Goal: Find specific page/section: Find specific page/section

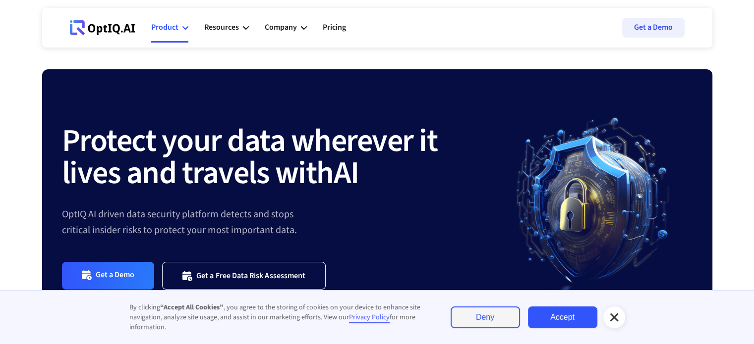
click at [186, 25] on icon at bounding box center [185, 28] width 6 height 6
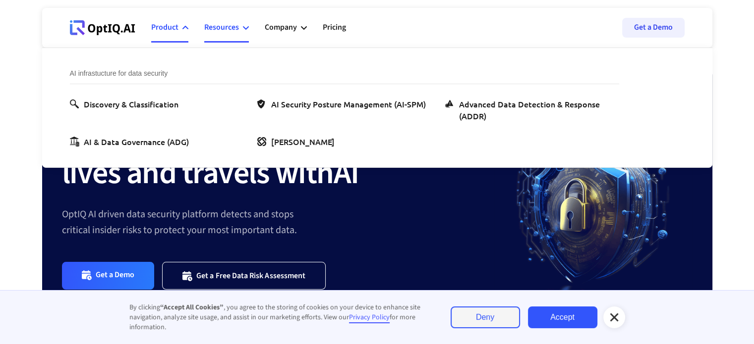
click at [238, 29] on div "Resources" at bounding box center [221, 27] width 35 height 13
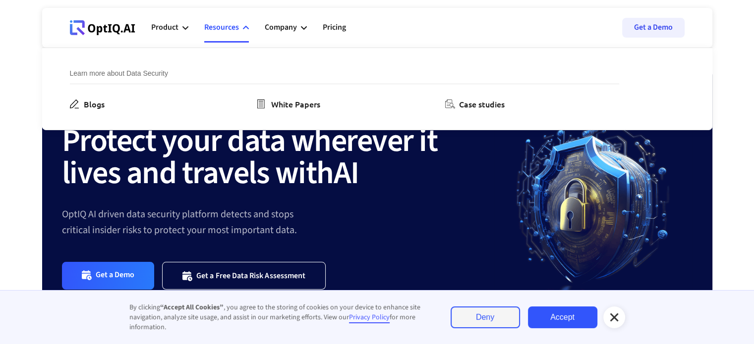
click at [238, 29] on div "Resources" at bounding box center [221, 27] width 35 height 13
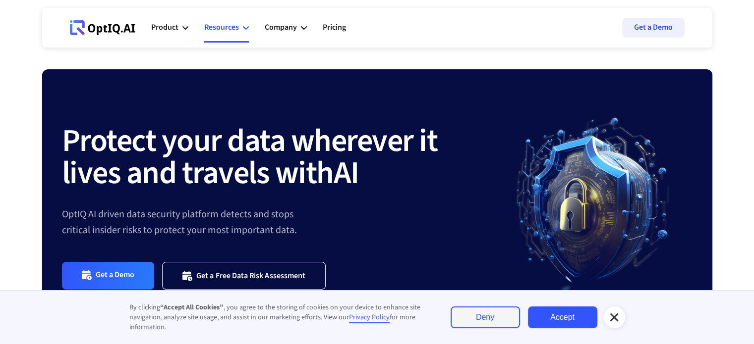
click at [238, 29] on div "Resources" at bounding box center [221, 27] width 35 height 13
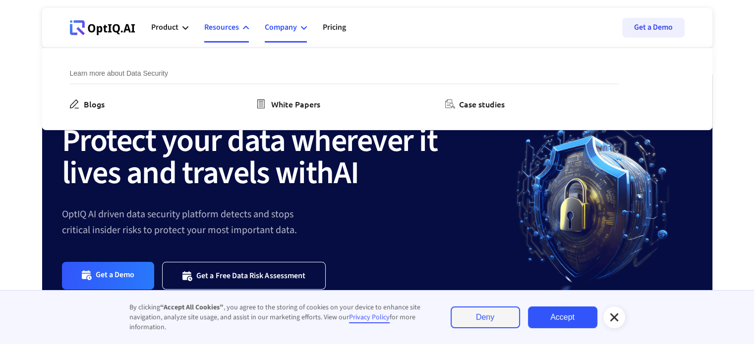
click at [287, 22] on div "Company" at bounding box center [281, 27] width 32 height 13
click at [463, 103] on div "Careers" at bounding box center [473, 104] width 28 height 12
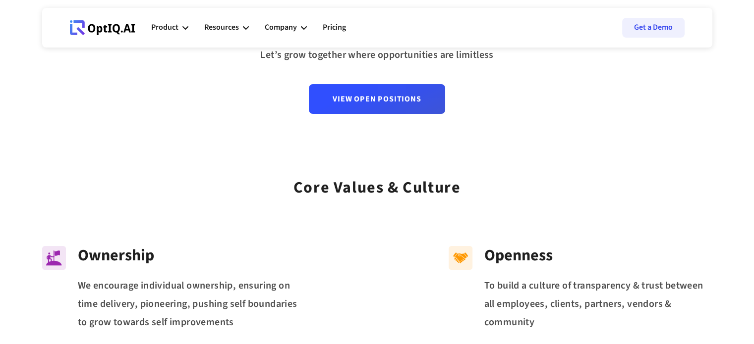
scroll to position [130, 0]
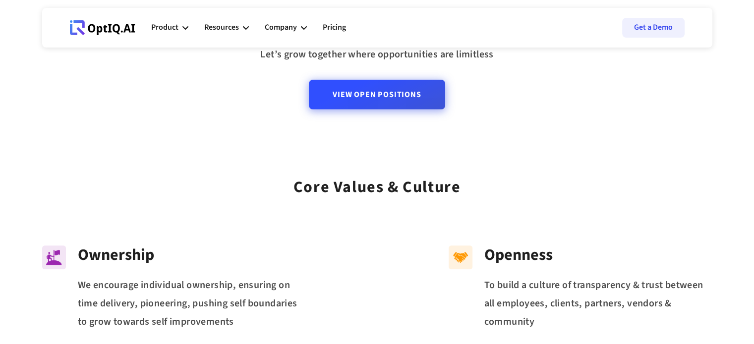
click at [387, 103] on link "View Open Positions" at bounding box center [377, 95] width 136 height 30
